Goal: Task Accomplishment & Management: Use online tool/utility

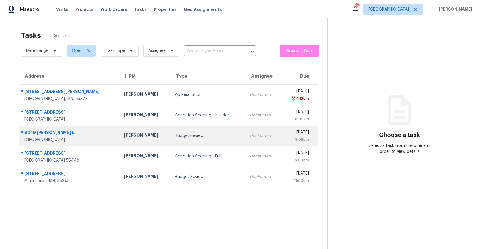
click at [170, 139] on td "Budget Review" at bounding box center [207, 136] width 75 height 21
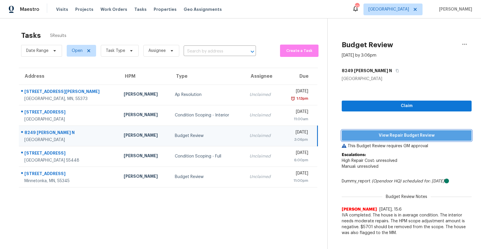
click at [396, 136] on span "View Repair Budget Review" at bounding box center [406, 135] width 120 height 7
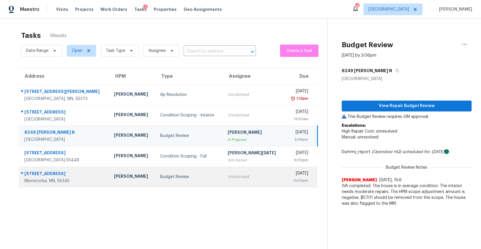
click at [157, 181] on td "Budget Review" at bounding box center [189, 177] width 68 height 21
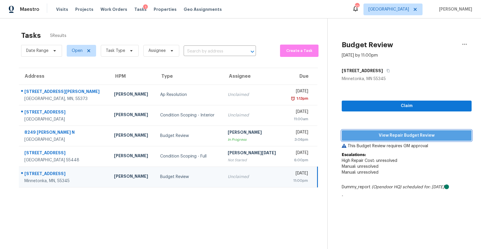
click at [395, 137] on span "View Repair Budget Review" at bounding box center [406, 135] width 120 height 7
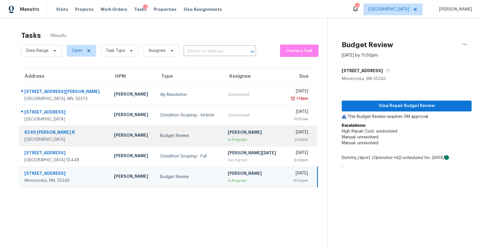
click at [189, 137] on div "Budget Review" at bounding box center [189, 136] width 58 height 6
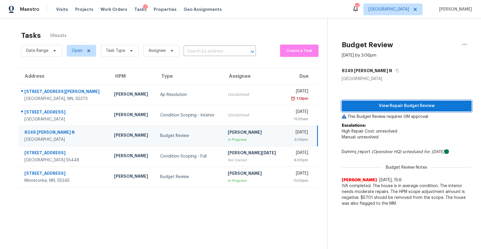
click at [401, 105] on span "View Repair Budget Review" at bounding box center [406, 105] width 120 height 7
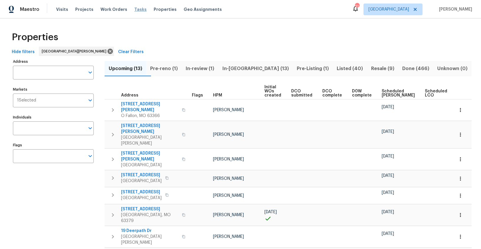
click at [136, 11] on span "Tasks" at bounding box center [140, 9] width 12 height 4
